Goal: Find contact information: Find contact information

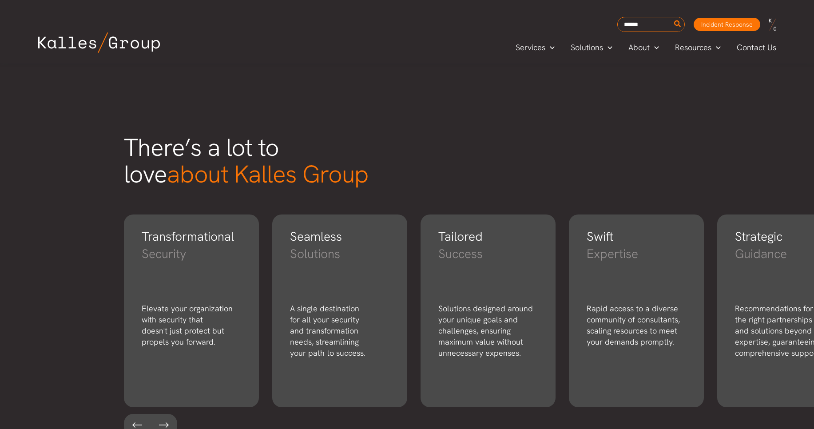
scroll to position [1107, 0]
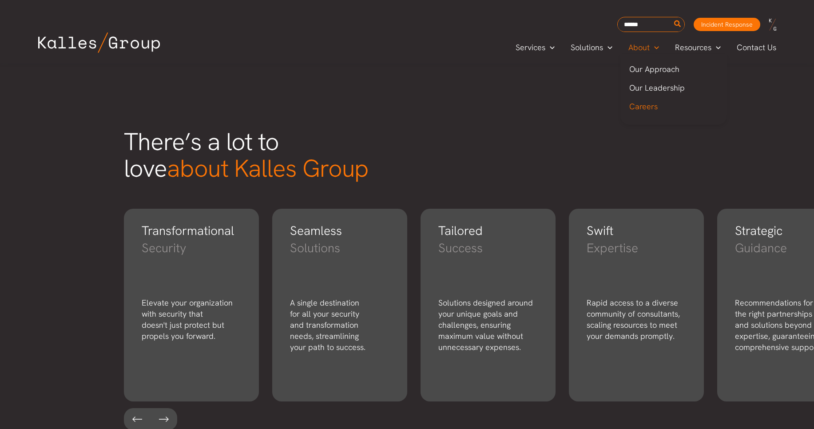
click at [642, 107] on span "Careers" at bounding box center [644, 106] width 28 height 10
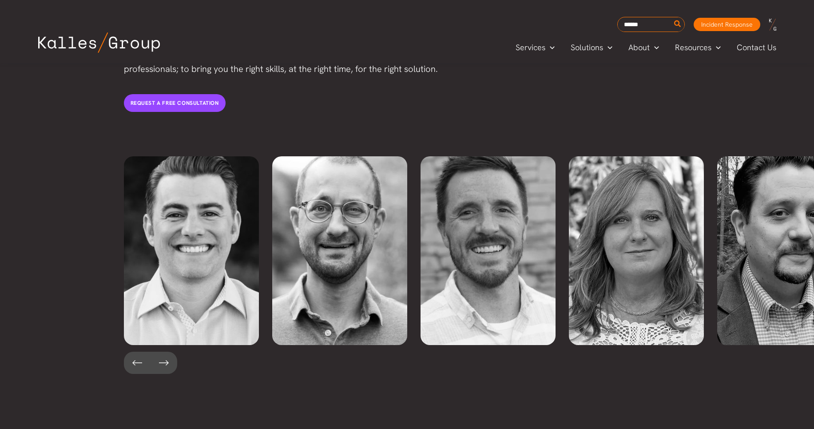
scroll to position [1884, 0]
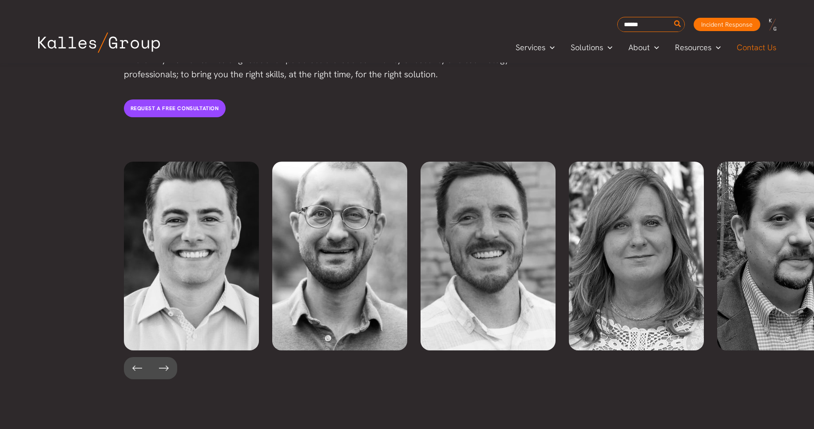
click at [746, 52] on span "Contact Us" at bounding box center [757, 47] width 40 height 13
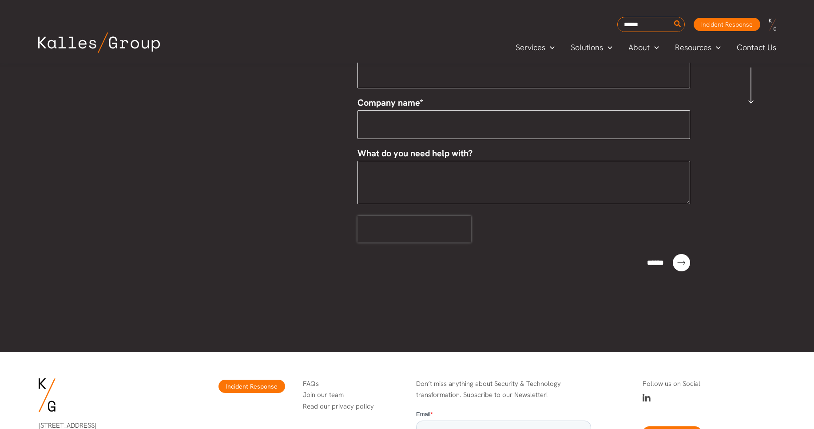
scroll to position [350, 0]
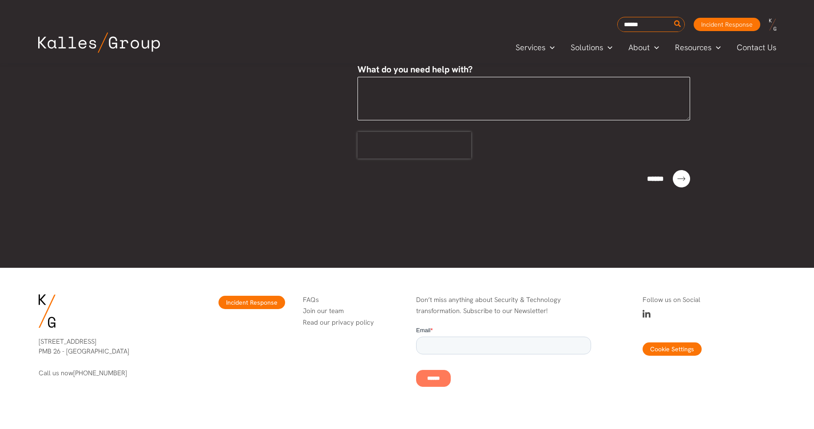
click at [646, 314] on icon at bounding box center [647, 314] width 8 height 9
